Goal: Information Seeking & Learning: Learn about a topic

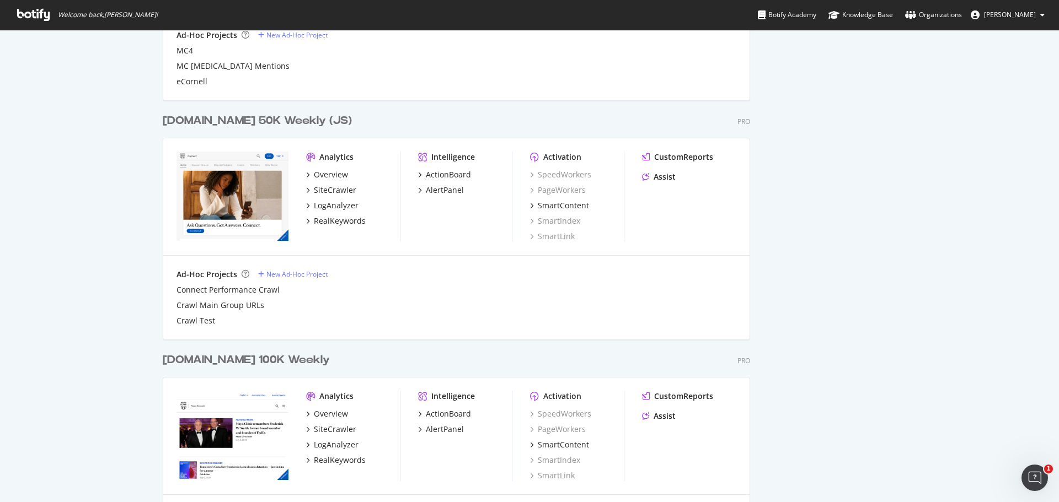
scroll to position [1050, 0]
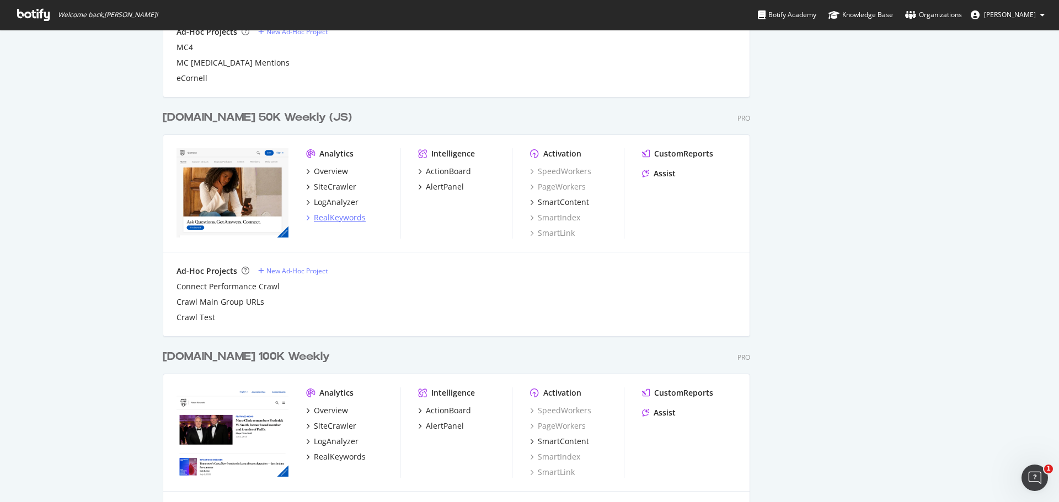
click at [326, 216] on div "RealKeywords" at bounding box center [340, 217] width 52 height 11
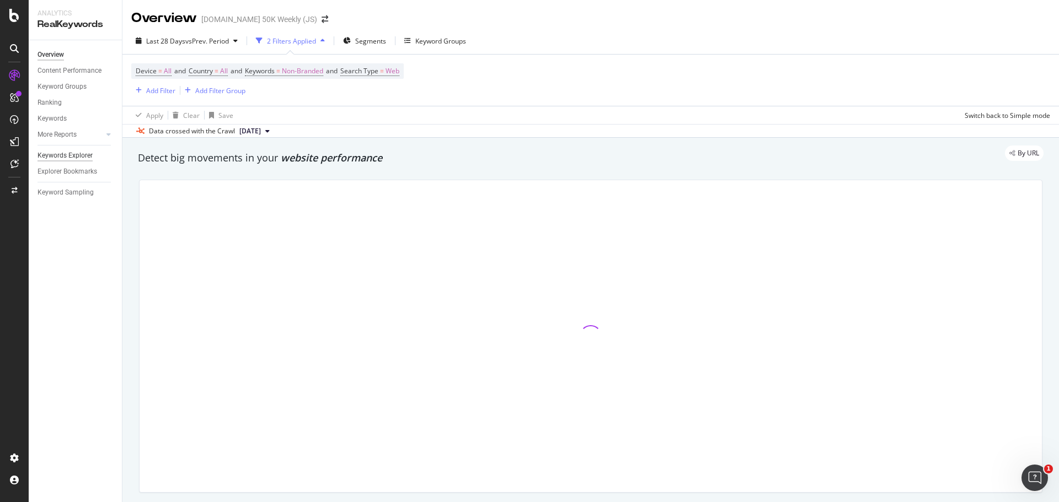
click at [51, 154] on div "Keywords Explorer" at bounding box center [64, 156] width 55 height 12
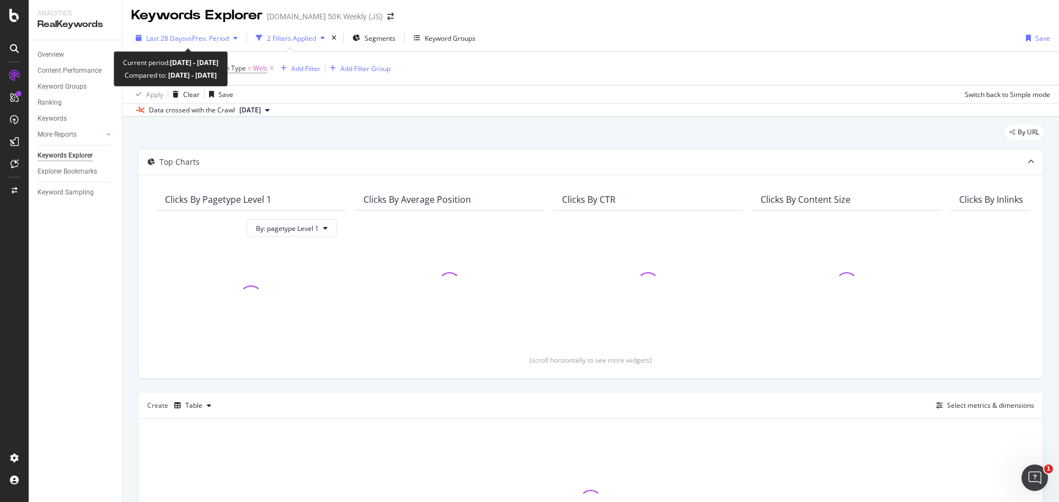
scroll to position [3, 0]
click at [238, 35] on icon "button" at bounding box center [235, 37] width 4 height 7
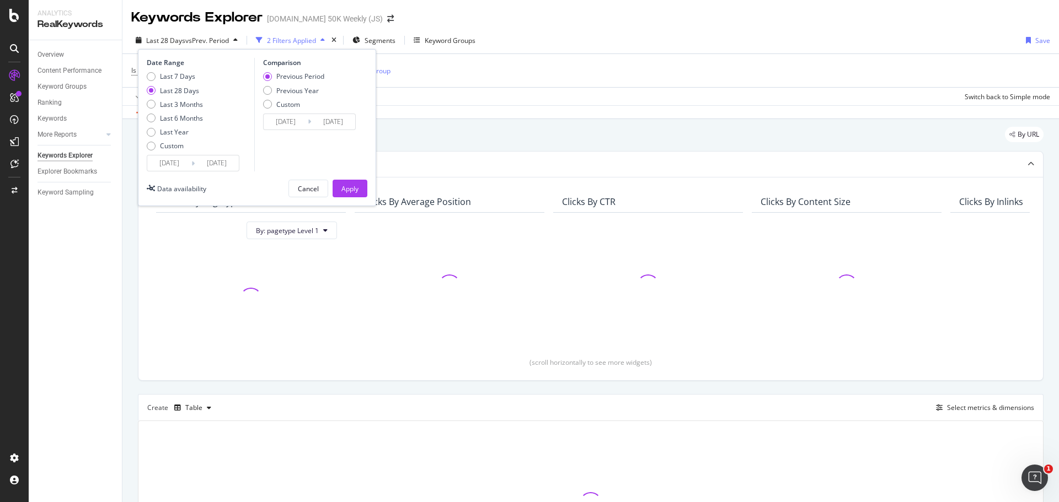
scroll to position [0, 0]
click at [169, 159] on input "[DATE]" at bounding box center [169, 163] width 44 height 15
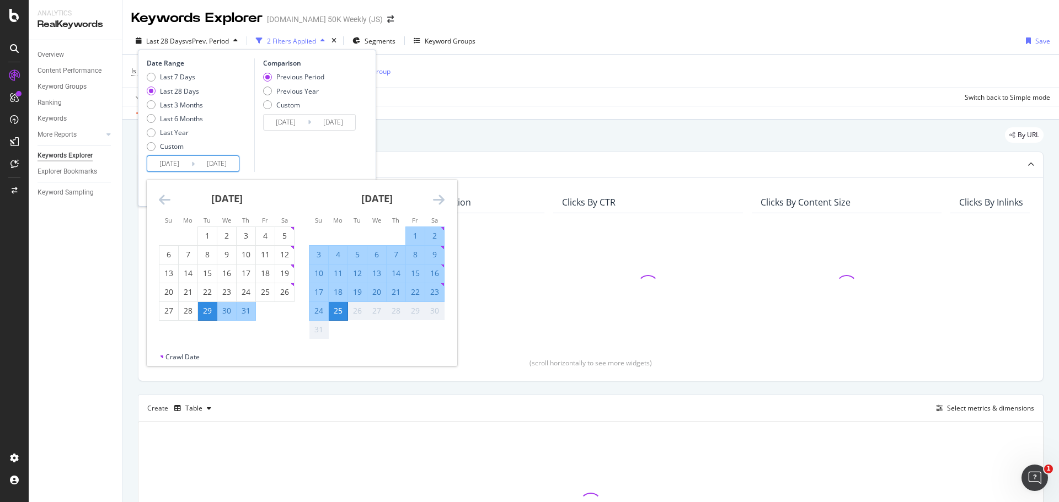
click at [160, 200] on icon "Move backward to switch to the previous month." at bounding box center [165, 199] width 12 height 13
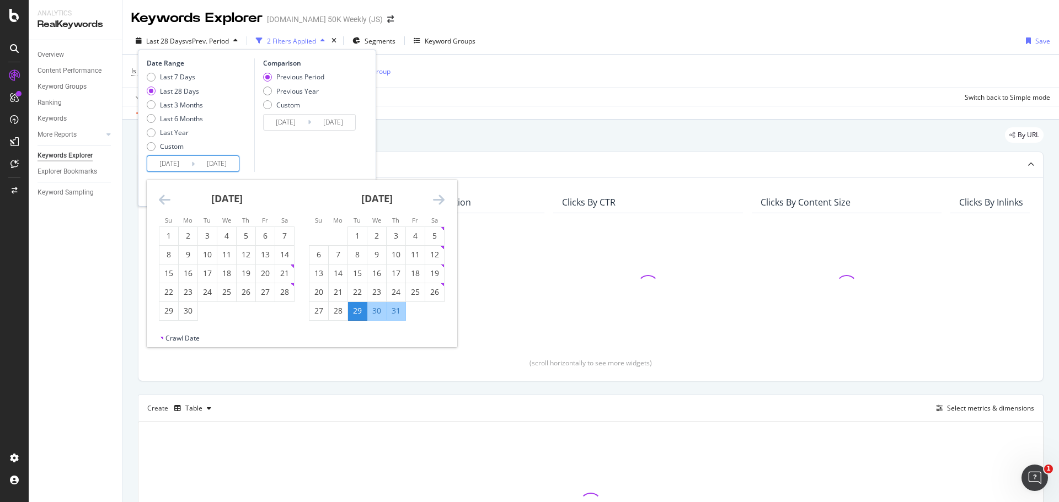
click at [160, 200] on icon "Move backward to switch to the previous month." at bounding box center [165, 199] width 12 height 13
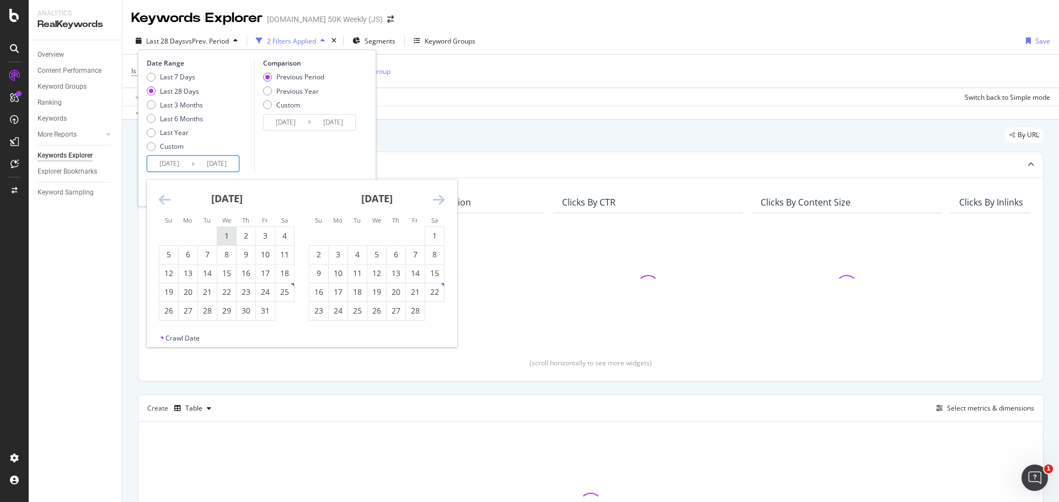
click at [223, 234] on div "1" at bounding box center [226, 235] width 19 height 11
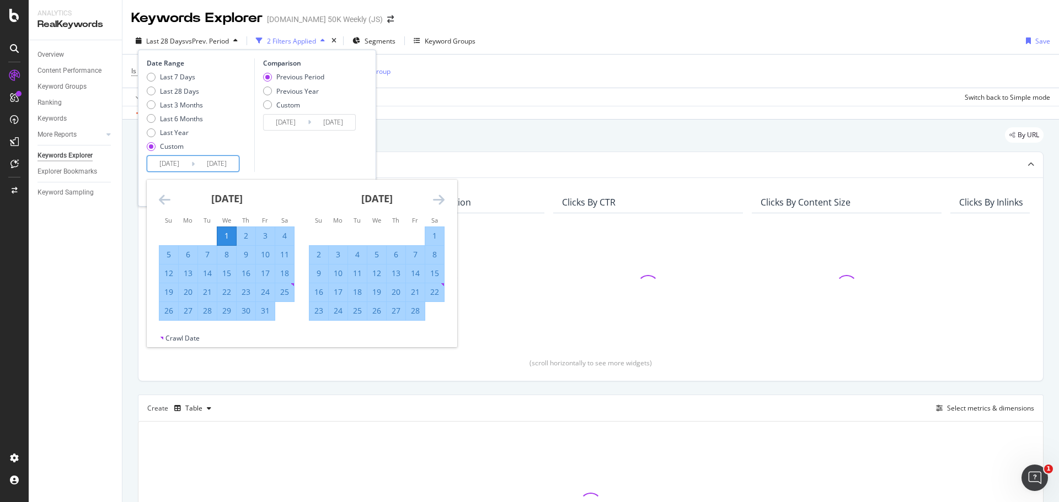
type input "[DATE]"
click at [441, 198] on icon "Move forward to switch to the next month." at bounding box center [439, 199] width 12 height 13
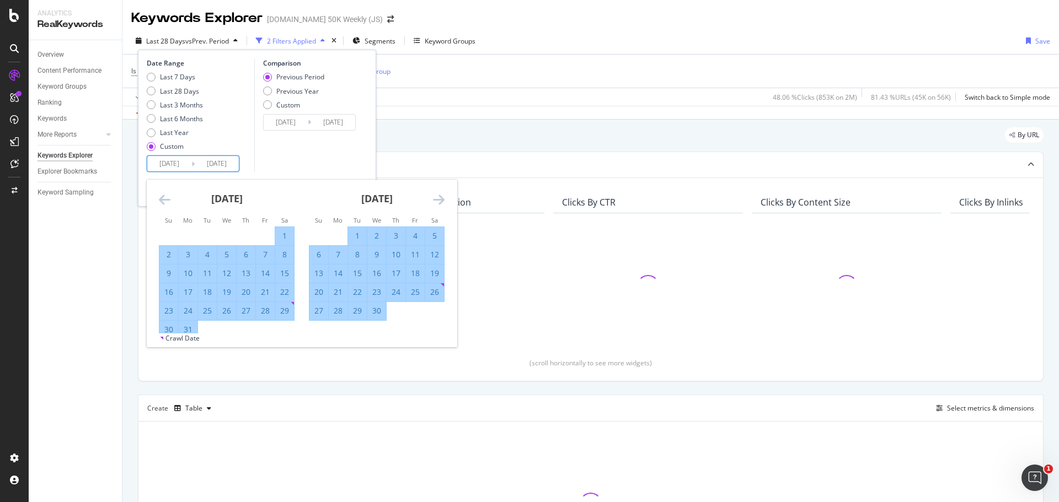
click at [441, 198] on icon "Move forward to switch to the next month." at bounding box center [439, 199] width 12 height 13
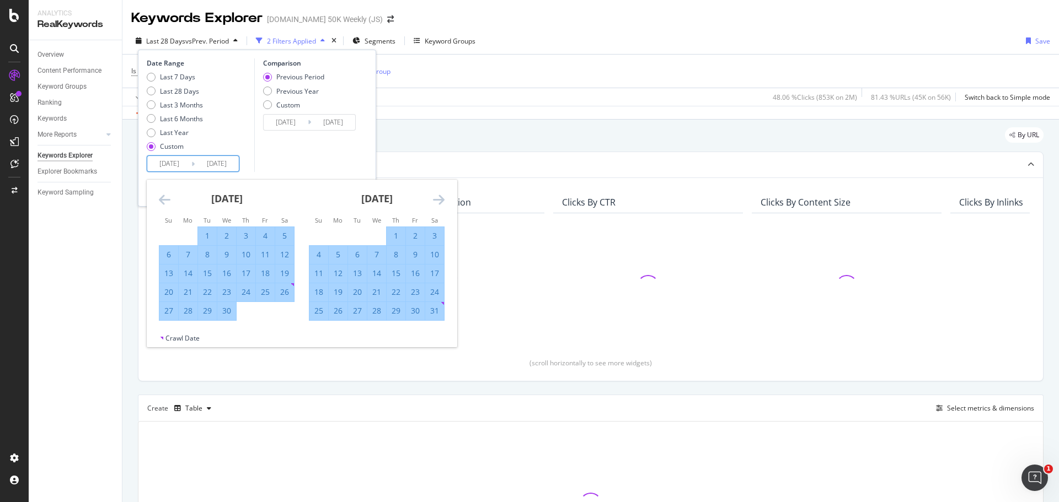
click at [441, 198] on icon "Move forward to switch to the next month." at bounding box center [439, 199] width 12 height 13
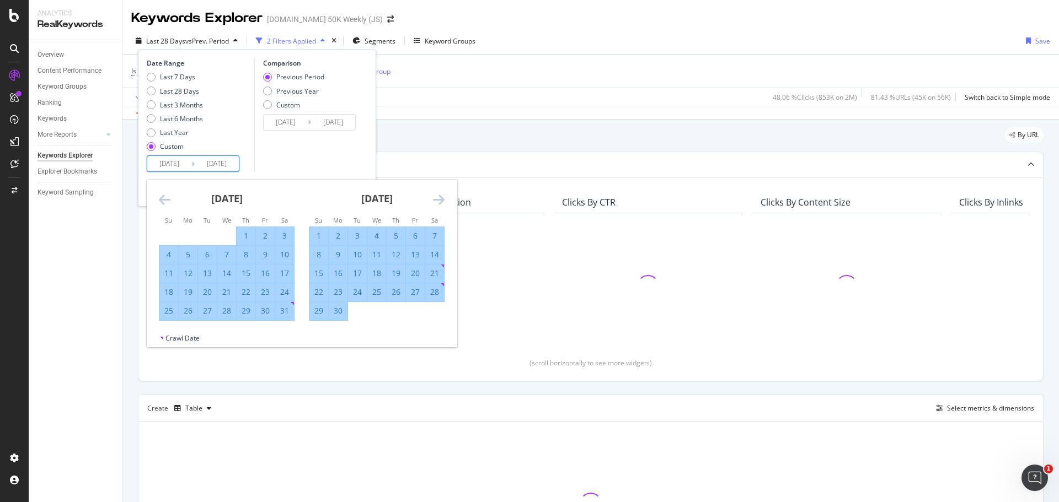
click at [441, 198] on icon "Move forward to switch to the next month." at bounding box center [439, 199] width 12 height 13
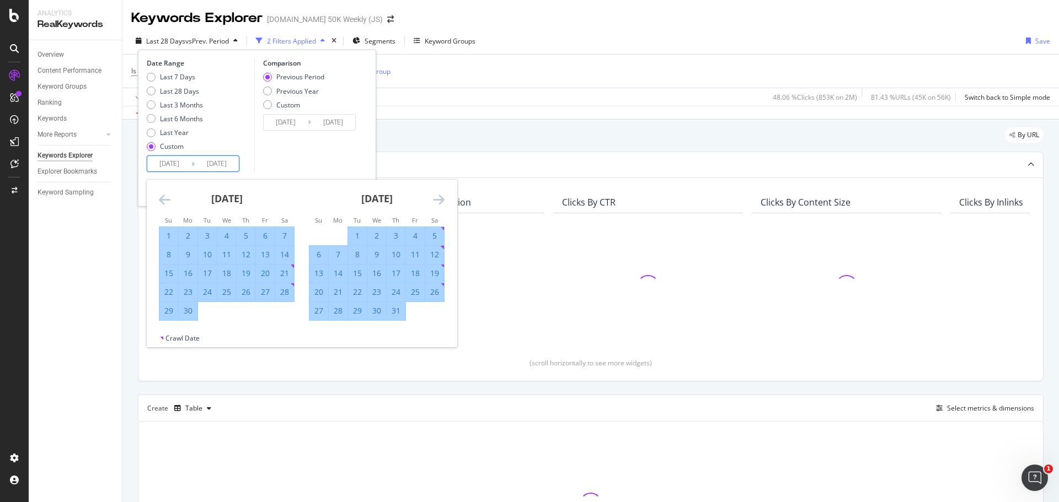
click at [441, 198] on icon "Move forward to switch to the next month." at bounding box center [439, 199] width 12 height 13
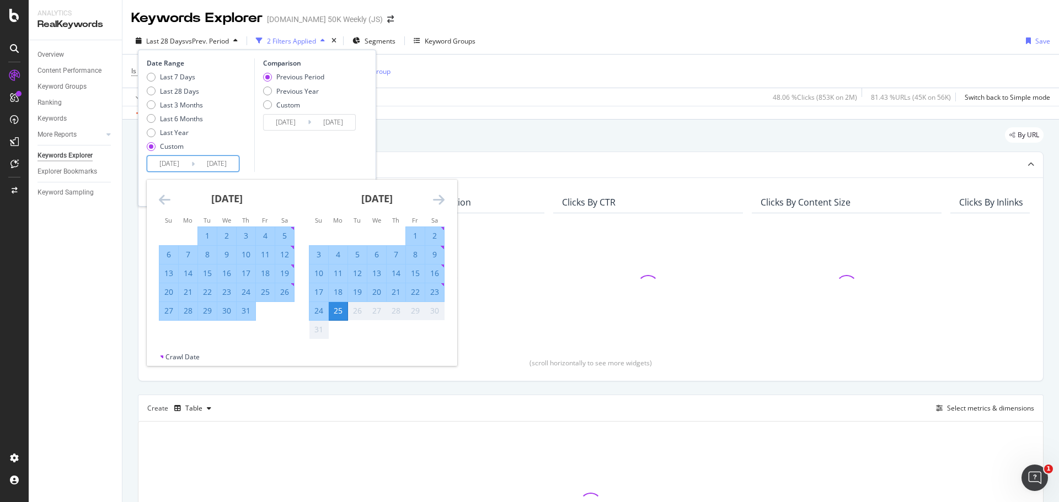
click at [441, 198] on icon "Move forward to switch to the next month." at bounding box center [439, 199] width 12 height 13
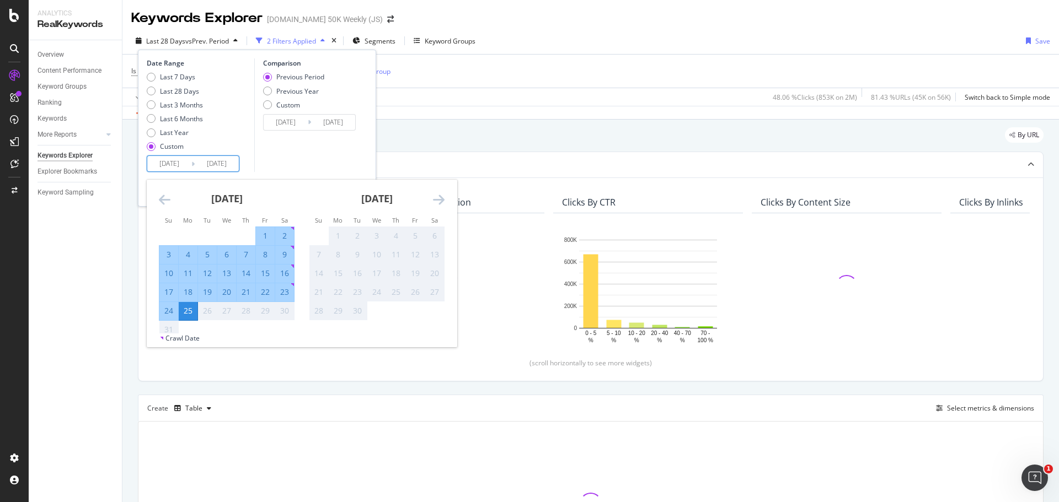
click at [169, 196] on icon "Move backward to switch to the previous month." at bounding box center [165, 199] width 12 height 13
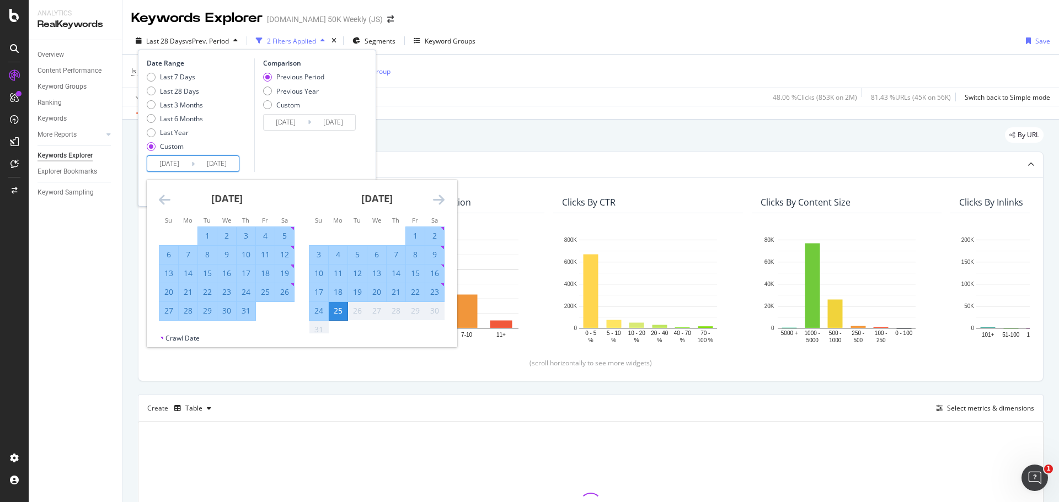
click at [339, 310] on div "25" at bounding box center [338, 310] width 19 height 11
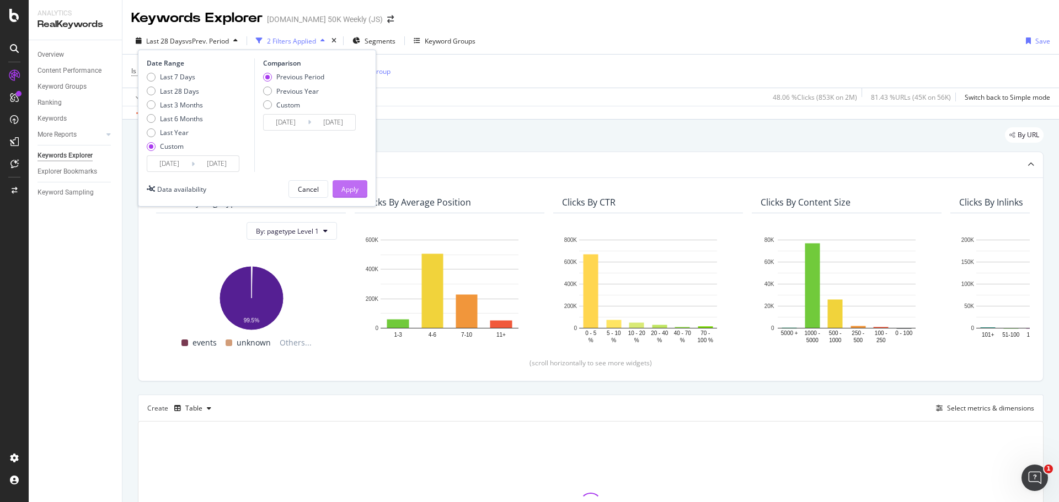
click at [347, 186] on div "Apply" at bounding box center [349, 189] width 17 height 9
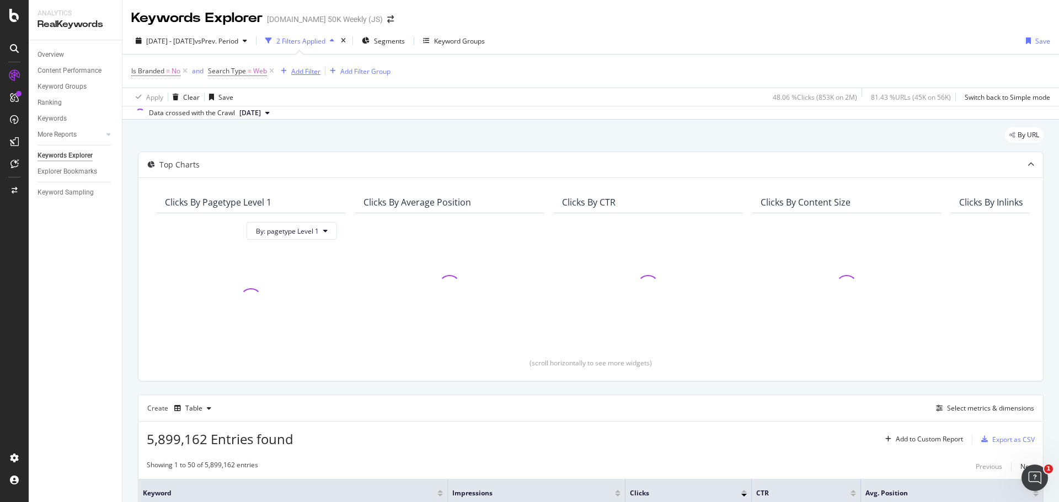
click at [308, 69] on div "Add Filter" at bounding box center [305, 71] width 29 height 9
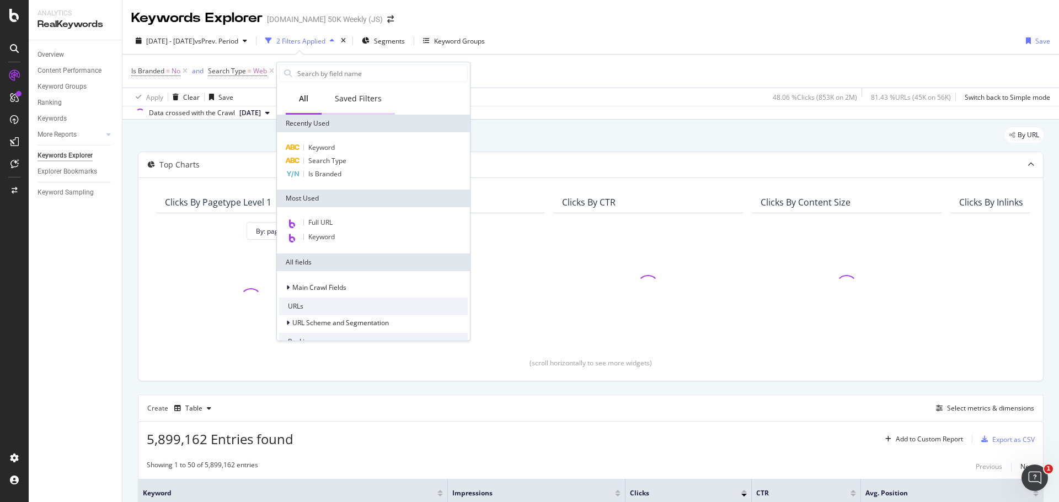
click at [344, 97] on div "Saved Filters" at bounding box center [358, 98] width 47 height 11
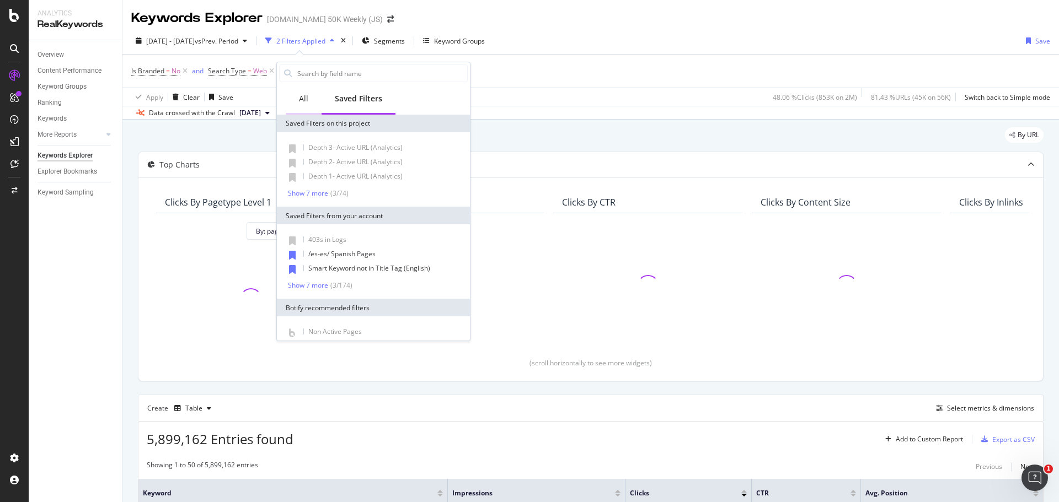
click at [305, 101] on div "All" at bounding box center [303, 98] width 9 height 11
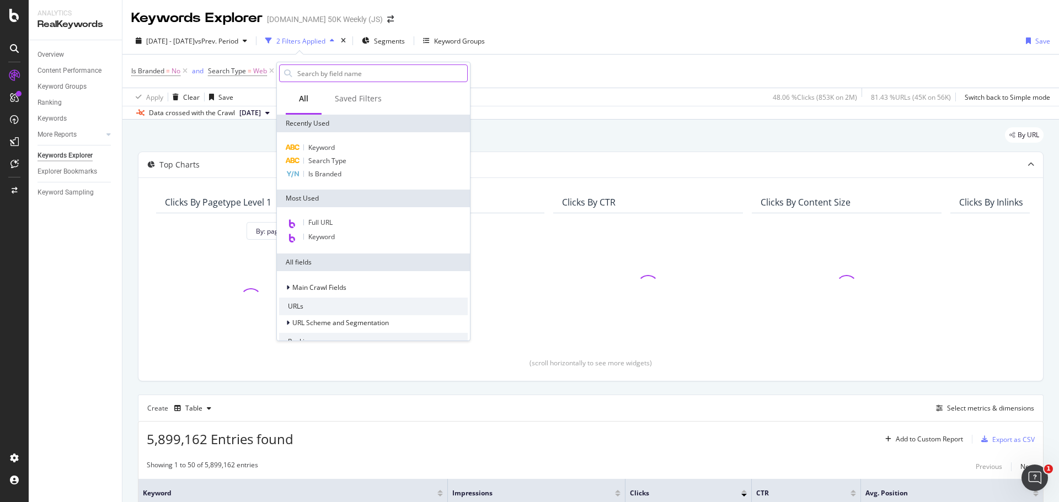
click at [324, 73] on input "text" at bounding box center [381, 73] width 171 height 17
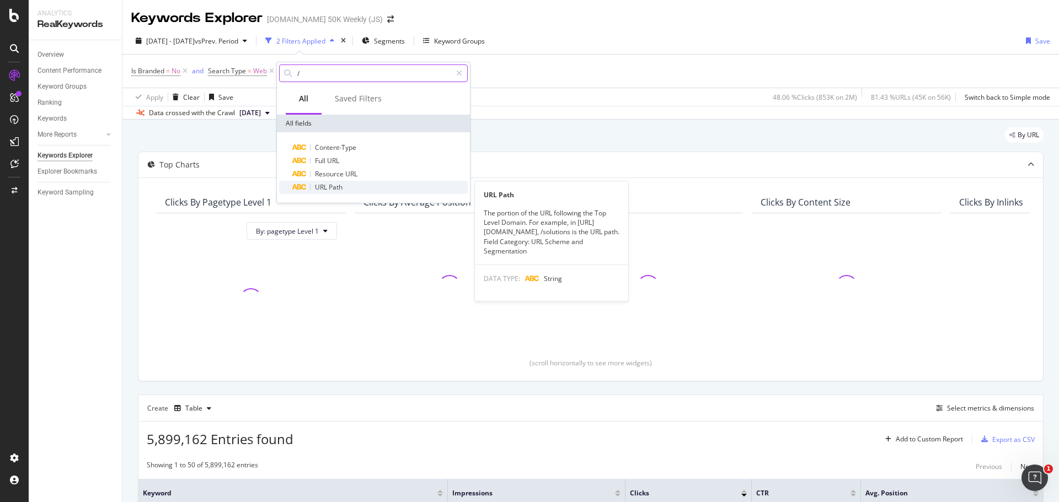
type input "/"
click at [329, 186] on span "Path" at bounding box center [336, 186] width 14 height 9
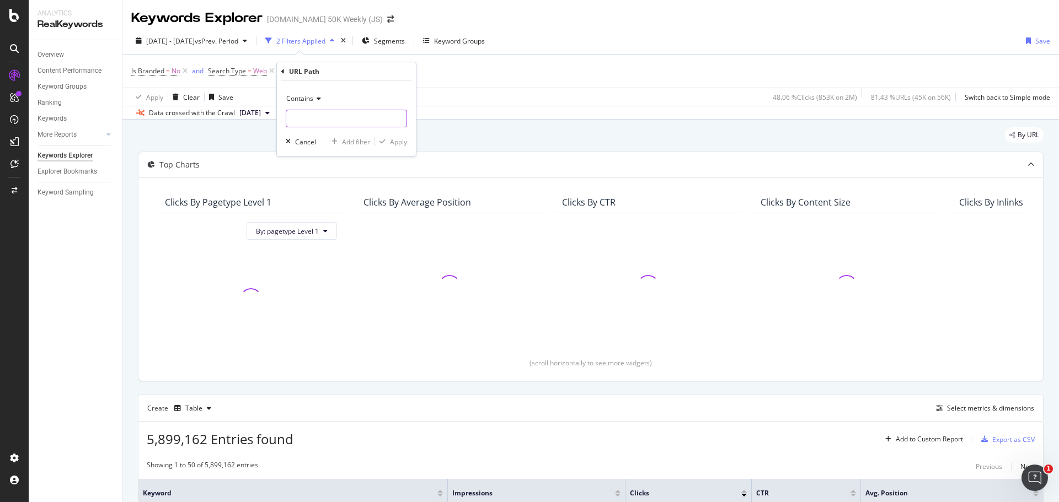
click at [320, 117] on input "text" at bounding box center [346, 119] width 120 height 18
type input "/blog/"
click at [400, 141] on div "Apply" at bounding box center [398, 141] width 17 height 9
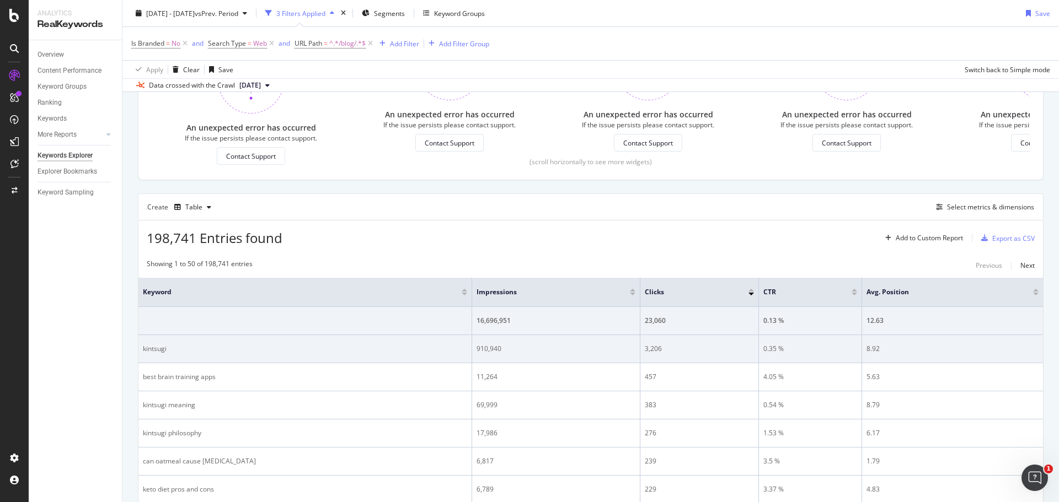
scroll to position [203, 0]
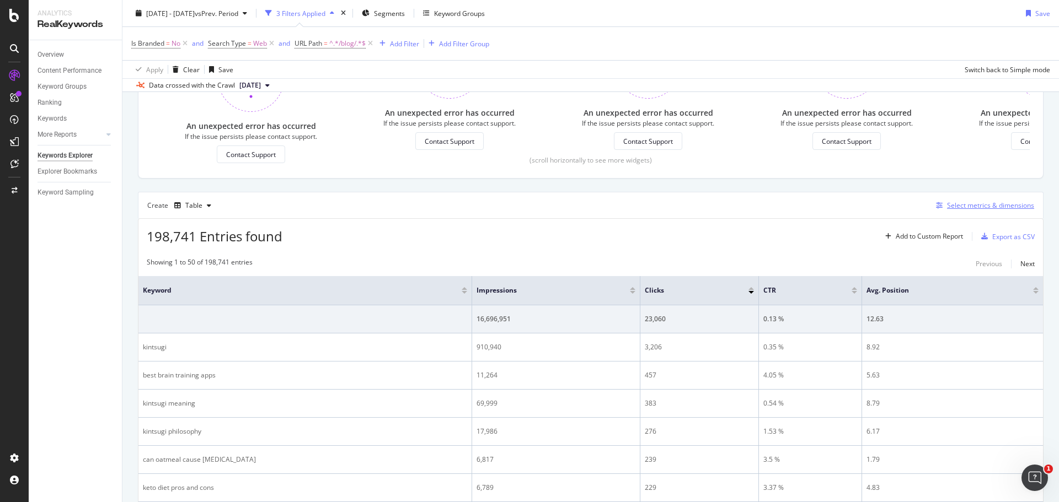
click at [973, 202] on div "Select metrics & dimensions" at bounding box center [990, 205] width 87 height 9
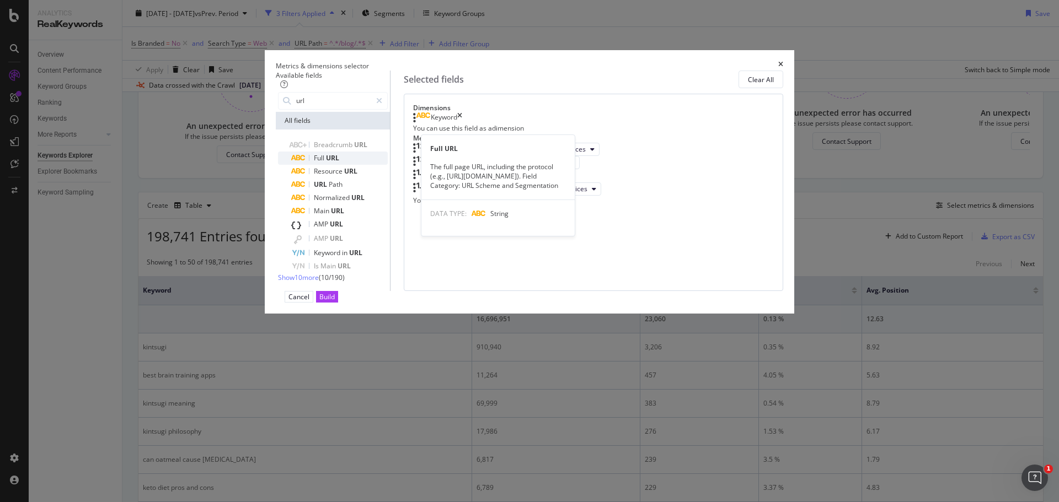
type input "url"
click at [326, 163] on span "Full" at bounding box center [320, 157] width 12 height 9
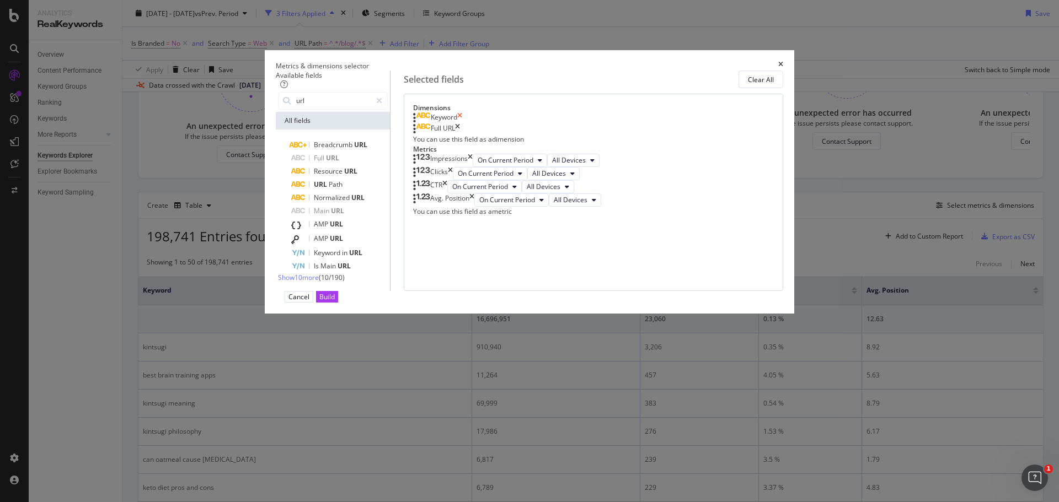
click at [462, 123] on icon "times" at bounding box center [459, 117] width 5 height 11
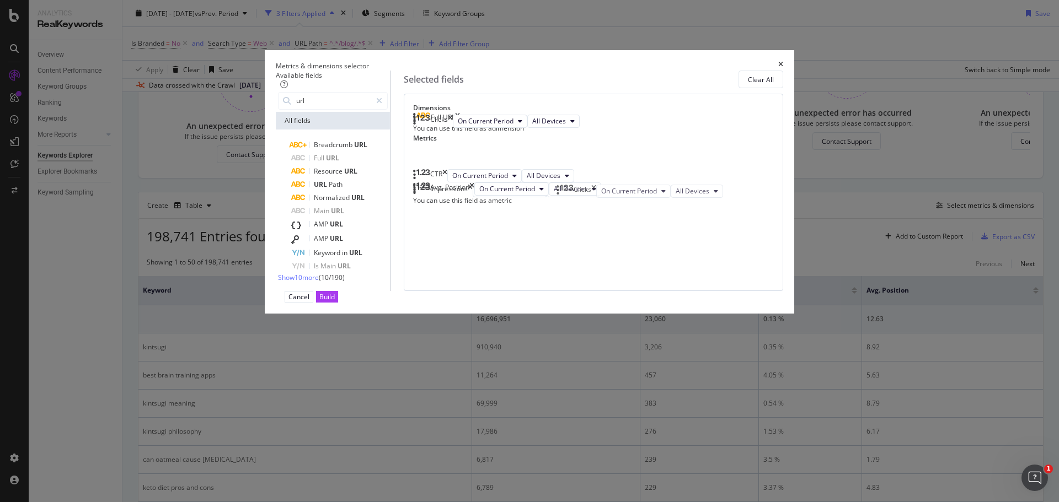
drag, startPoint x: 560, startPoint y: 239, endPoint x: 563, endPoint y: 193, distance: 46.5
click at [563, 193] on body "Analytics RealKeywords Overview Content Performance Keyword Groups Ranking Keyw…" at bounding box center [529, 251] width 1059 height 502
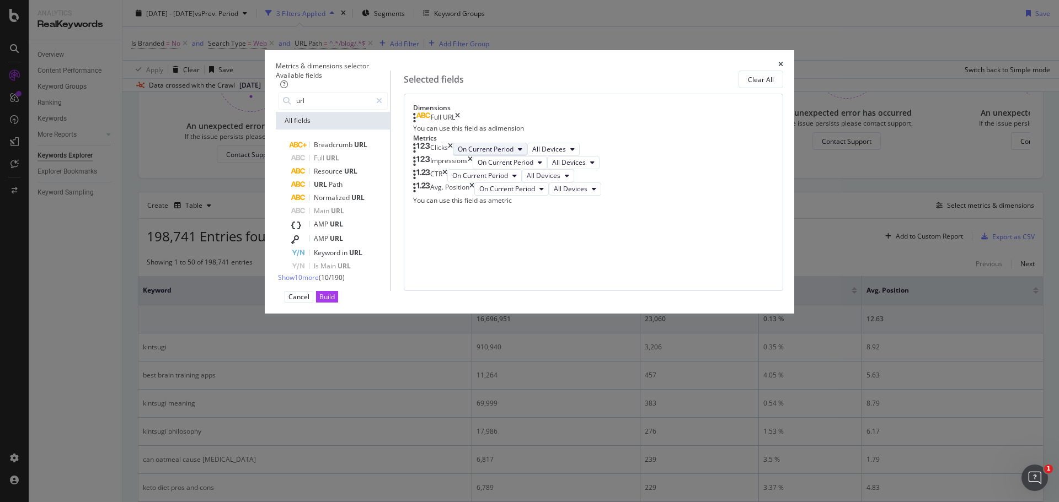
click at [522, 153] on icon "modal" at bounding box center [520, 149] width 4 height 7
click at [610, 227] on div "On Current Period" at bounding box center [618, 235] width 124 height 16
click at [447, 182] on icon "times" at bounding box center [444, 175] width 5 height 13
click at [335, 302] on div "Build" at bounding box center [326, 296] width 15 height 9
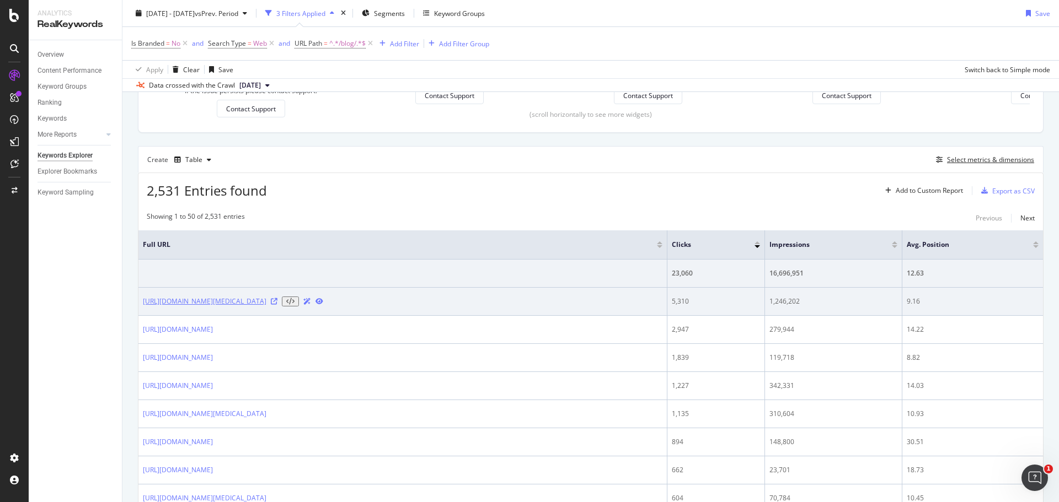
scroll to position [257, 0]
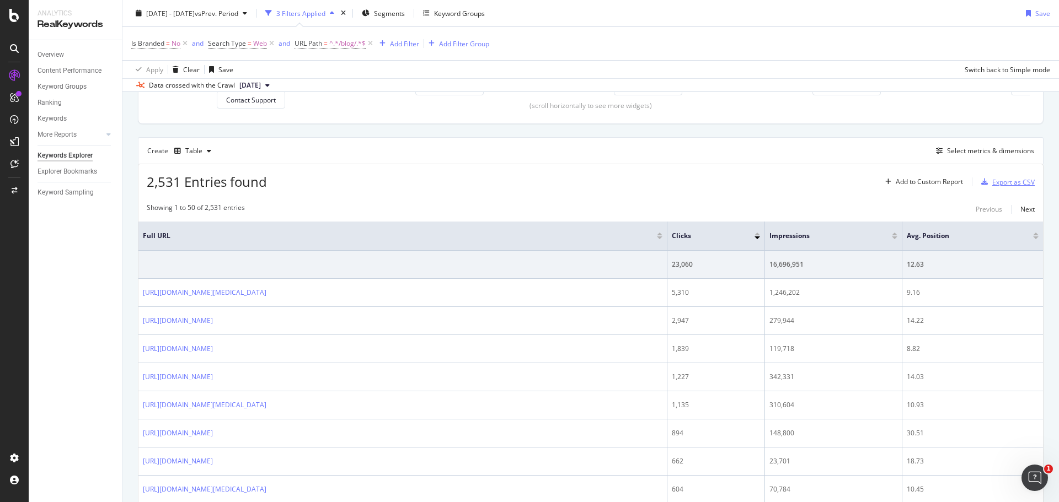
click at [992, 183] on div "Export as CSV" at bounding box center [1013, 182] width 42 height 9
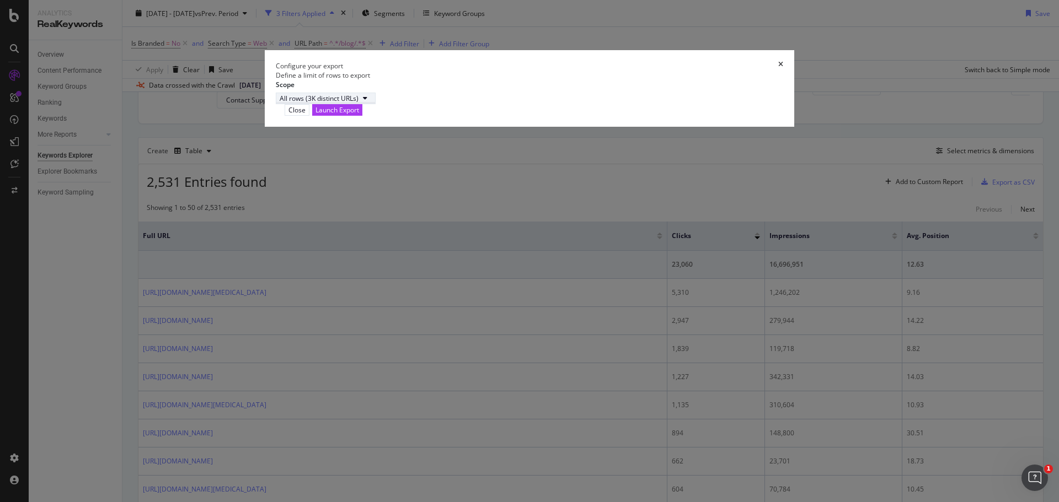
click at [372, 101] on div "modal" at bounding box center [364, 98] width 13 height 7
click at [359, 115] on div "Launch Export" at bounding box center [337, 110] width 44 height 10
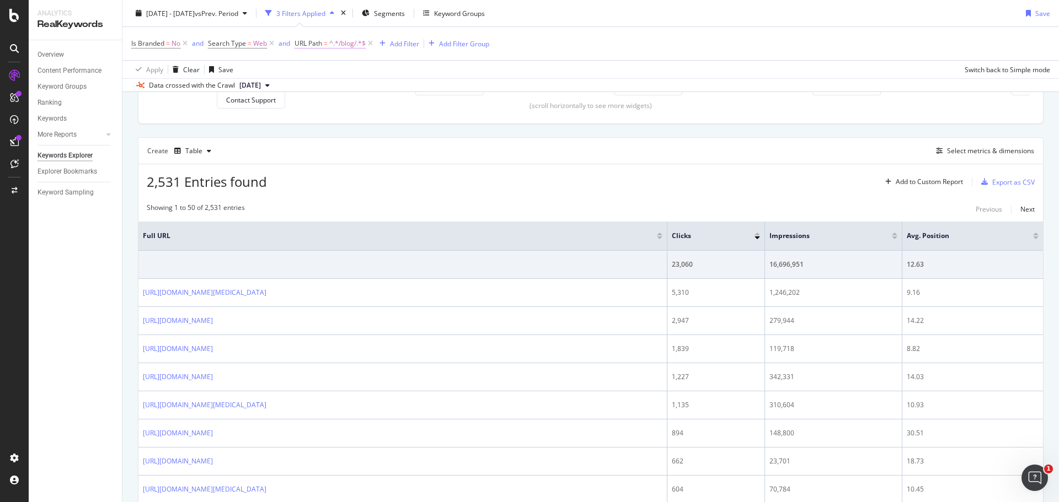
click at [334, 44] on span "^.*/blog/.*$" at bounding box center [347, 43] width 36 height 15
click at [331, 92] on input "/blog/" at bounding box center [357, 89] width 104 height 18
type input "/on-periscope"
click at [416, 110] on div "Apply" at bounding box center [417, 112] width 17 height 9
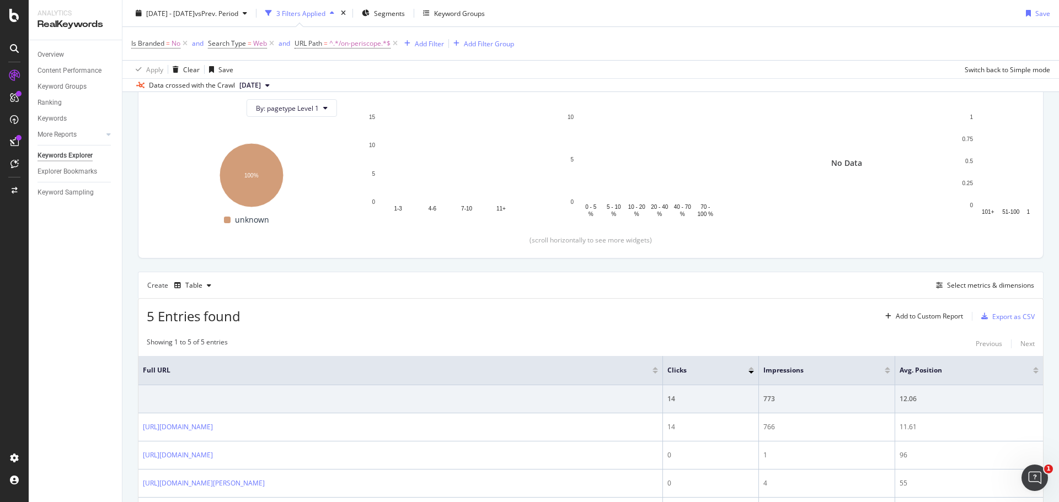
scroll to position [246, 0]
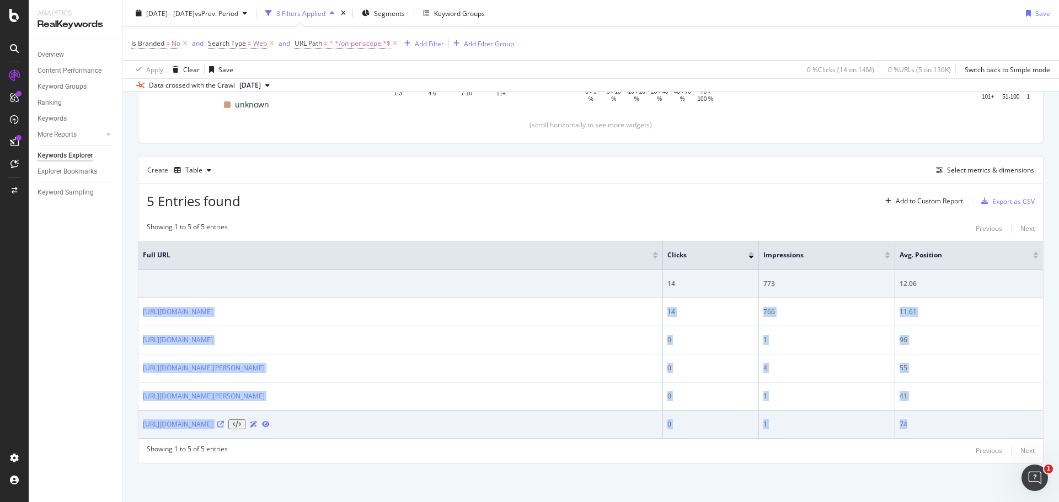
drag, startPoint x: 494, startPoint y: 300, endPoint x: 973, endPoint y: 431, distance: 496.6
click at [973, 431] on tbody "14 773 12.06 [URL][DOMAIN_NAME] 14 766 11.61 [URL][DOMAIN_NAME] 0 1 96 [URL][DO…" at bounding box center [590, 354] width 904 height 169
copy tbody "[URL][DOMAIN_NAME] 14 766 11.61 [URL][DOMAIN_NAME] 0 1 96 [URL][DOMAIN_NAME][PE…"
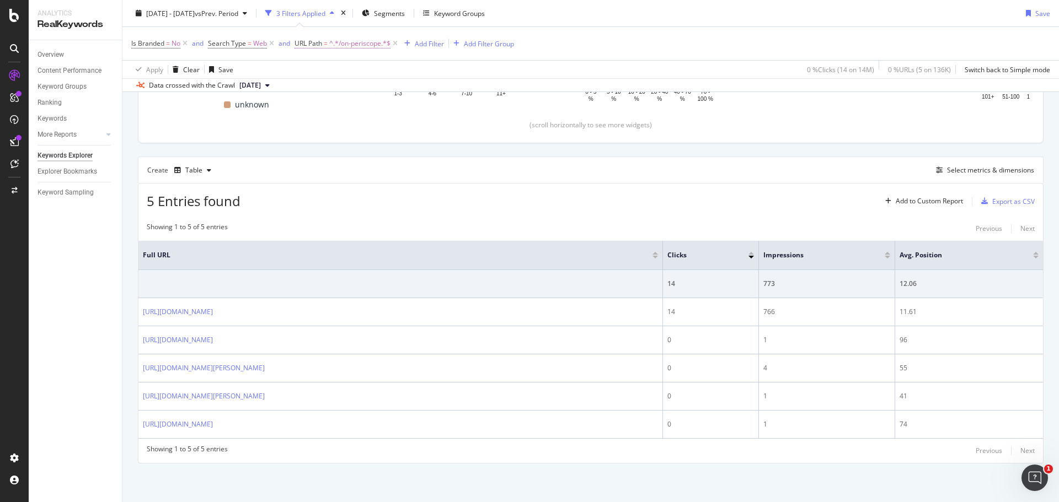
click at [377, 45] on span "^.*/on-periscope.*$" at bounding box center [359, 43] width 61 height 15
click at [361, 87] on input "/on-periscope" at bounding box center [357, 89] width 104 height 18
click at [363, 86] on input "/on-periscope" at bounding box center [357, 89] width 104 height 18
type input "/on-facebook"
click at [421, 112] on div "Apply" at bounding box center [417, 112] width 17 height 9
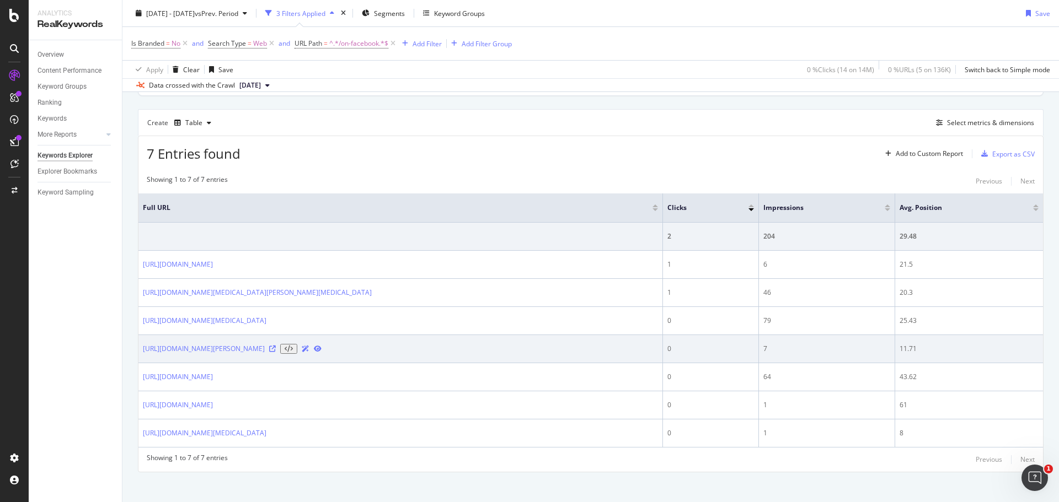
scroll to position [306, 0]
